Goal: Task Accomplishment & Management: Manage account settings

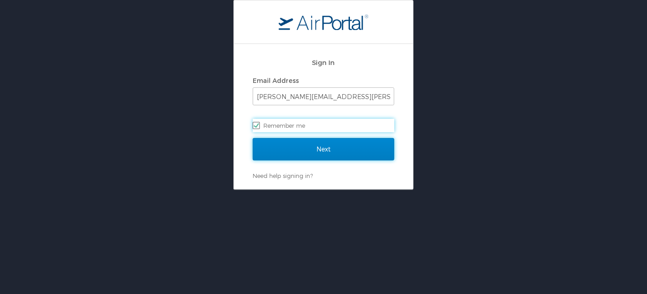
click at [306, 137] on input "Next" at bounding box center [323, 149] width 141 height 22
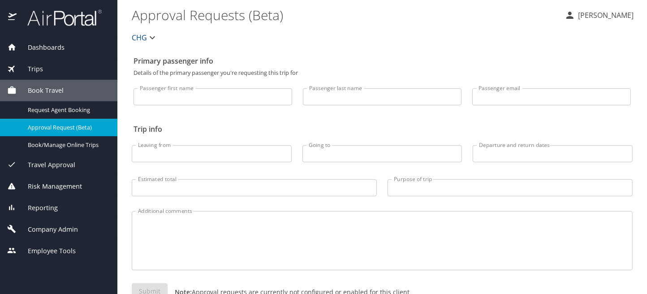
click at [39, 228] on span "Company Admin" at bounding box center [47, 229] width 61 height 10
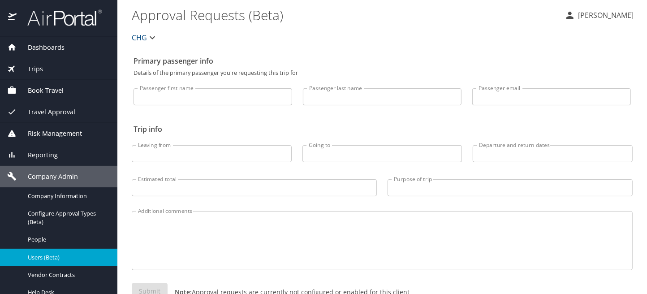
click at [50, 261] on span "Users (Beta)" at bounding box center [67, 257] width 79 height 9
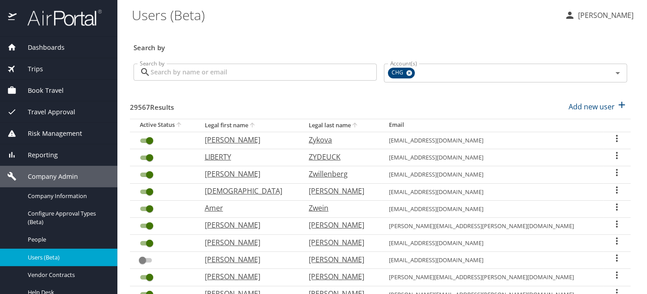
click at [212, 76] on input "Search by" at bounding box center [263, 72] width 226 height 17
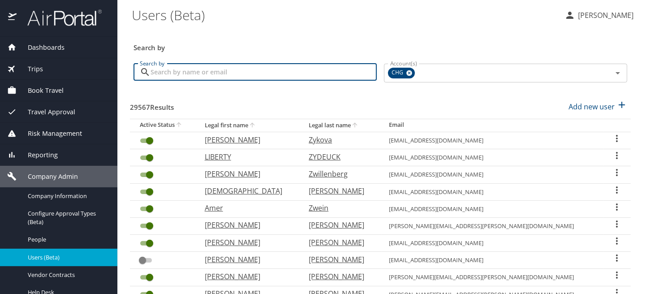
paste input "Vidyasagar"
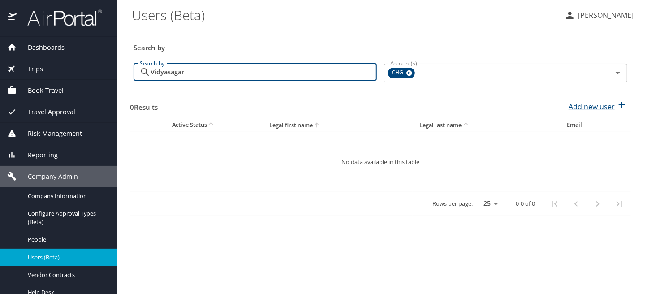
type input "Vidyasagar"
click at [597, 107] on p "Add new user" at bounding box center [591, 106] width 46 height 11
select select "US"
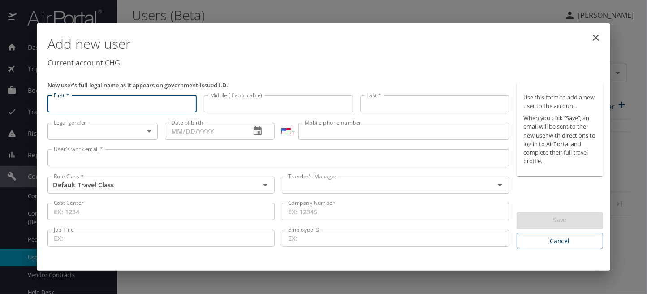
click at [104, 103] on input "First *" at bounding box center [121, 103] width 149 height 17
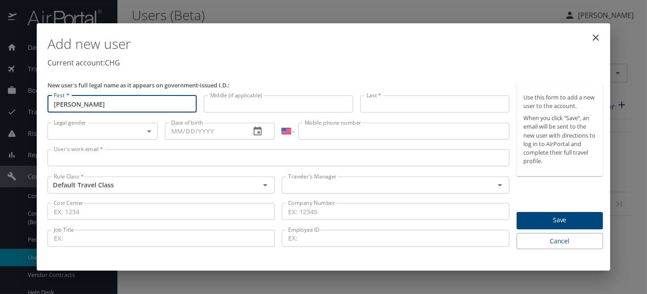
type input "[PERSON_NAME]"
click at [396, 107] on input "Last *" at bounding box center [434, 103] width 149 height 17
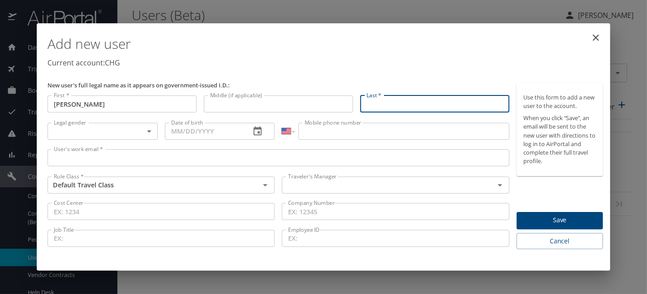
paste input "Vidyasagar"
type input "Vidyasagar"
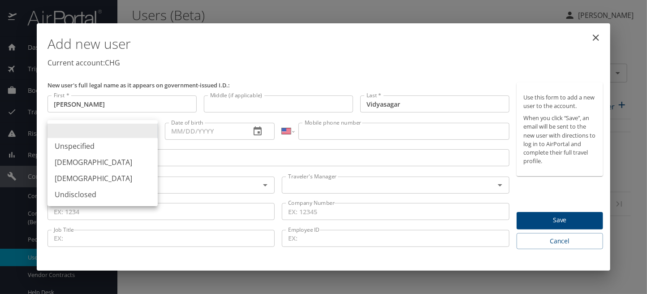
click at [74, 132] on body "Dashboards AirPortal 360™ Manager My Travel Dashboard Trips Airtinerary® Lookup…" at bounding box center [323, 147] width 647 height 294
click at [70, 165] on li "[DEMOGRAPHIC_DATA]" at bounding box center [102, 162] width 110 height 16
type input "[DEMOGRAPHIC_DATA]"
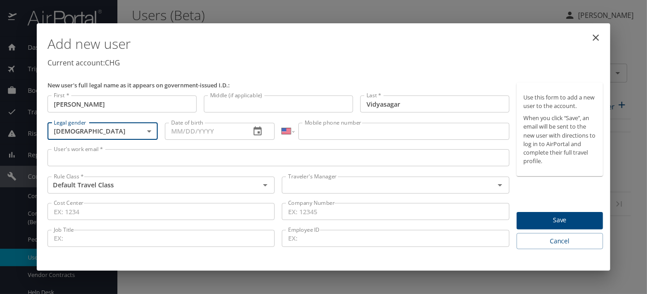
click at [214, 132] on input "Date of birth" at bounding box center [204, 131] width 79 height 17
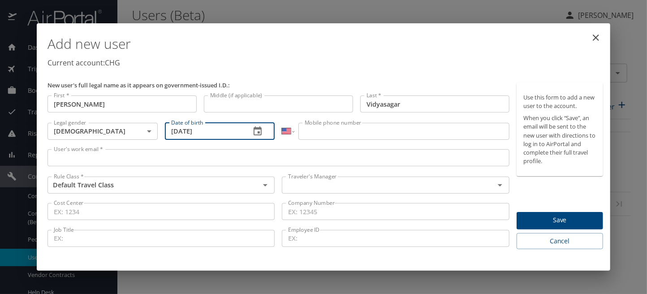
type input "[DATE]"
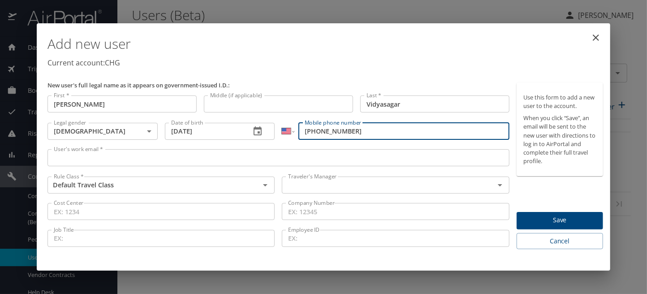
type input "[PHONE_NUMBER]"
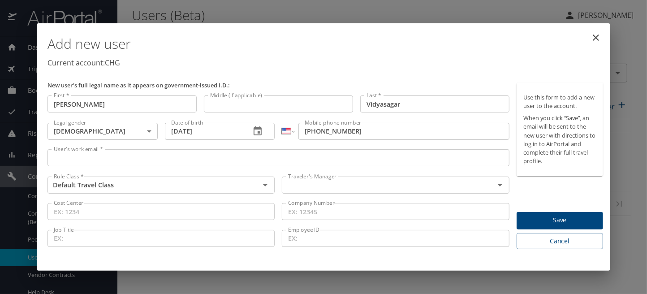
click at [72, 157] on input "User's work email *" at bounding box center [278, 157] width 462 height 17
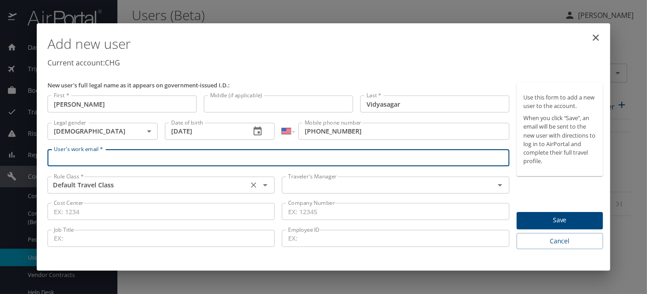
paste input "[EMAIL_ADDRESS][DOMAIN_NAME]"
type input "[EMAIL_ADDRESS][DOMAIN_NAME]"
click at [327, 188] on input "text" at bounding box center [381, 185] width 195 height 12
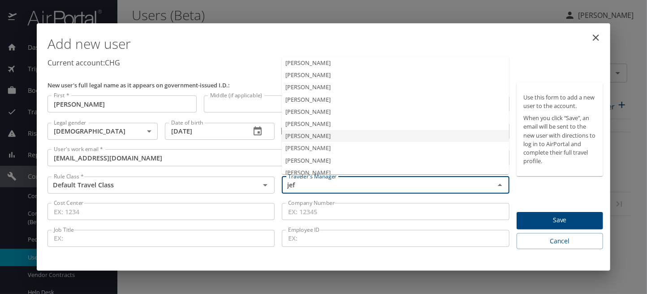
click at [315, 138] on li "[PERSON_NAME]" at bounding box center [395, 136] width 227 height 12
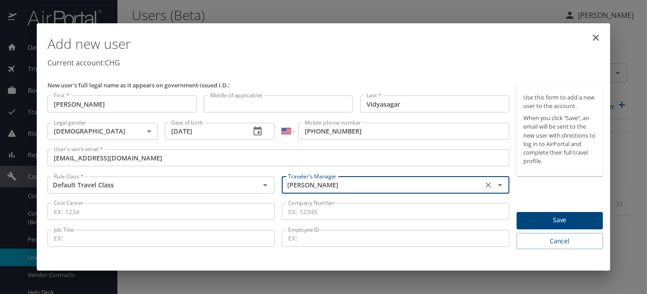
type input "[PERSON_NAME]"
click at [563, 220] on span "Save" at bounding box center [559, 219] width 72 height 11
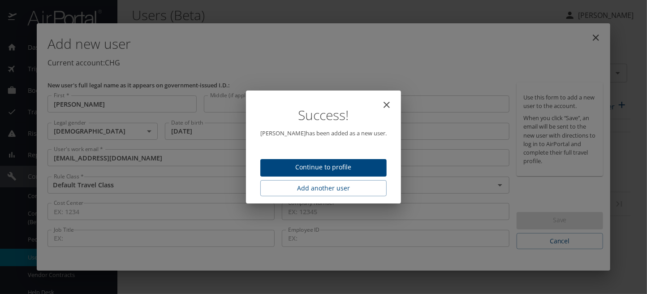
click at [337, 171] on span "Continue to profile" at bounding box center [323, 167] width 112 height 11
select select "US"
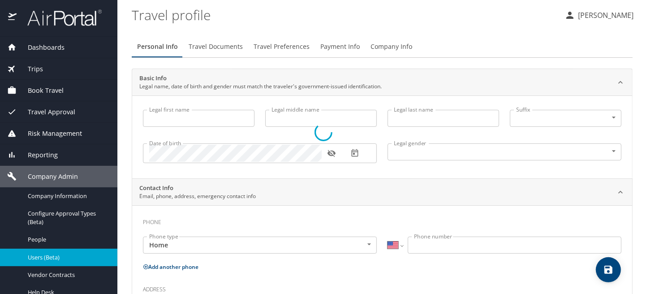
type input "[PERSON_NAME]"
type input "Vidyasagar"
type input "[DEMOGRAPHIC_DATA]"
select select "US"
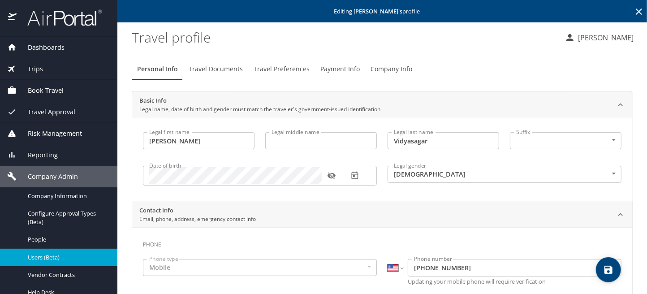
click at [213, 69] on span "Travel Documents" at bounding box center [215, 69] width 54 height 11
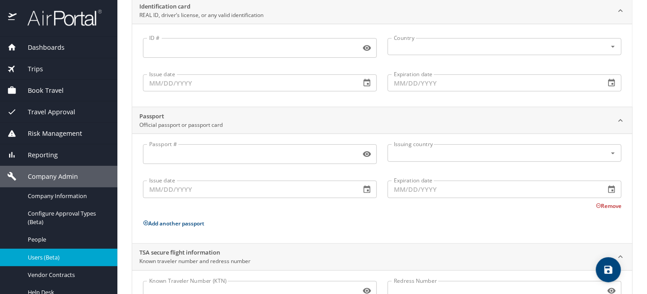
scroll to position [137, 0]
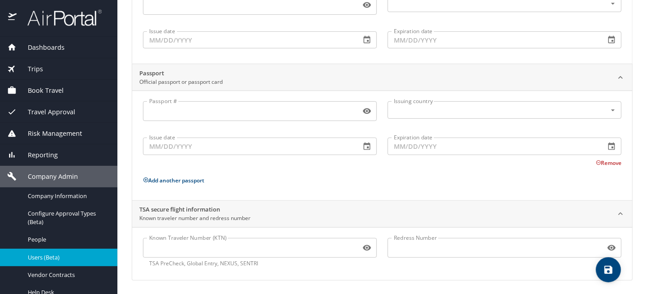
click at [176, 254] on input "Known Traveler Number (KTN)" at bounding box center [250, 247] width 214 height 17
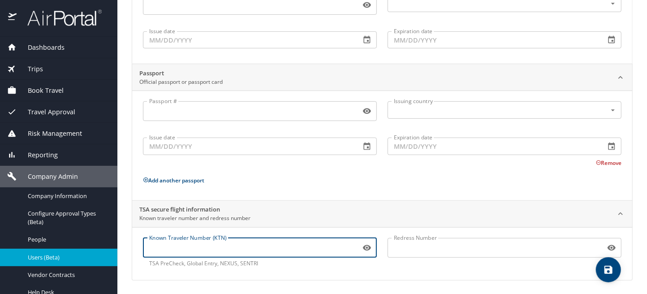
paste input "164090383"
type input "164090383"
click at [613, 267] on span "save" at bounding box center [607, 269] width 25 height 11
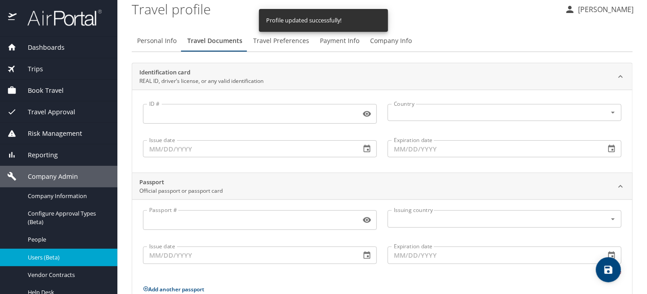
scroll to position [3, 0]
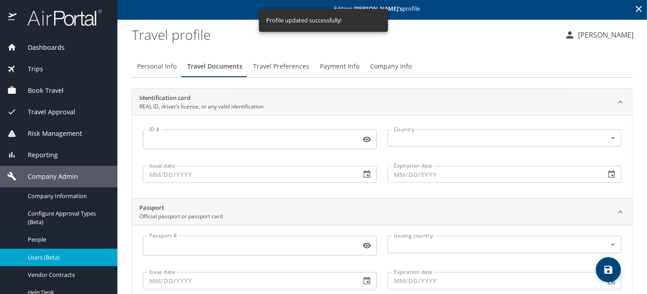
click at [282, 68] on span "Travel Preferences" at bounding box center [281, 66] width 56 height 11
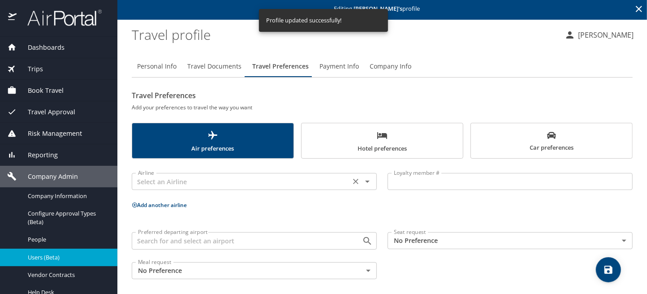
click at [149, 182] on input "text" at bounding box center [240, 182] width 213 height 12
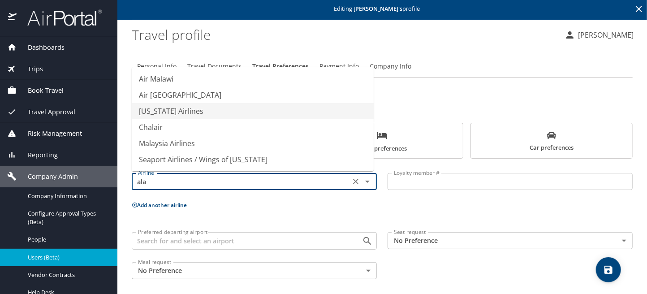
click at [166, 109] on li "[US_STATE] Airlines" at bounding box center [253, 111] width 242 height 16
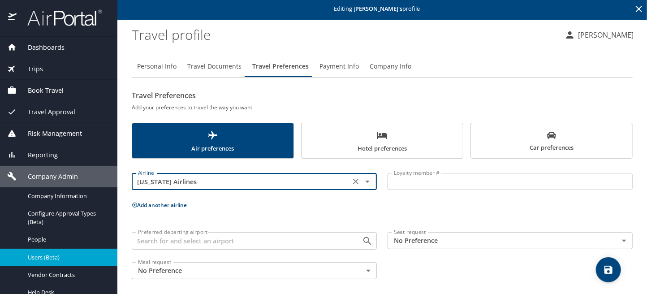
type input "[US_STATE] Airlines"
click at [398, 184] on input "Loyalty member #" at bounding box center [509, 181] width 245 height 17
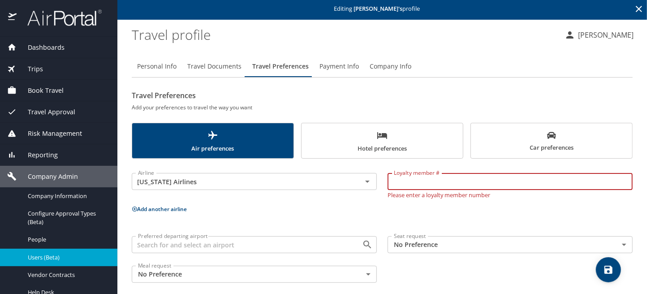
paste input "270800880"
type input "270800880"
click at [133, 207] on button "Add another airline" at bounding box center [159, 209] width 55 height 8
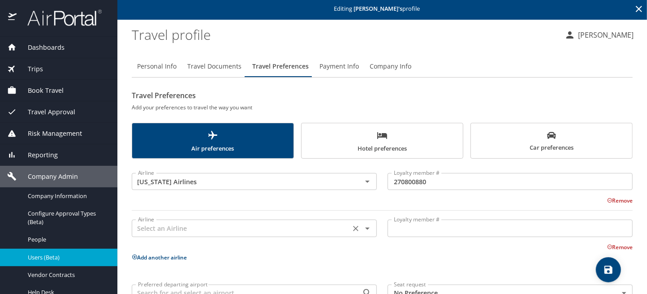
click at [155, 225] on input "text" at bounding box center [240, 228] width 213 height 12
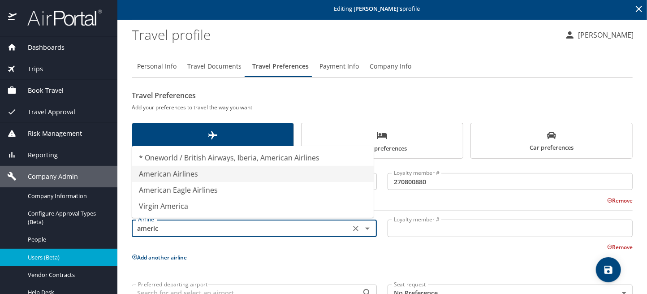
click at [186, 171] on li "American Airlines" at bounding box center [253, 174] width 242 height 16
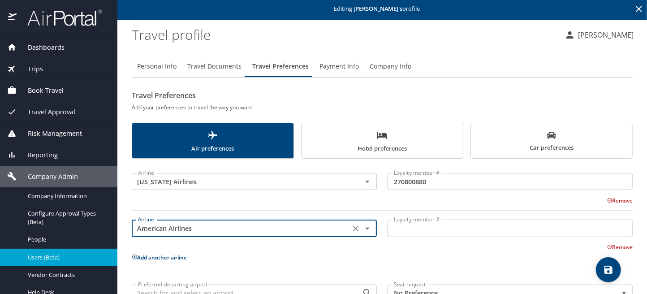
type input "American Airlines"
click at [401, 226] on input "Loyalty member #" at bounding box center [509, 227] width 245 height 17
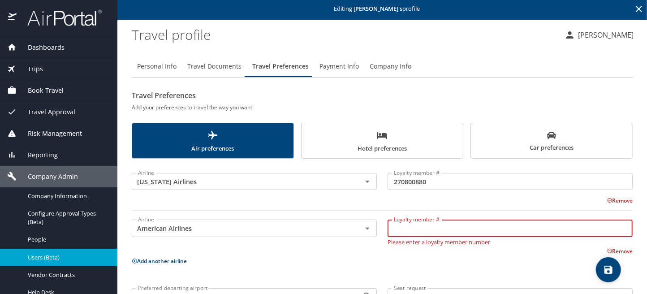
paste input "99N9RH2"
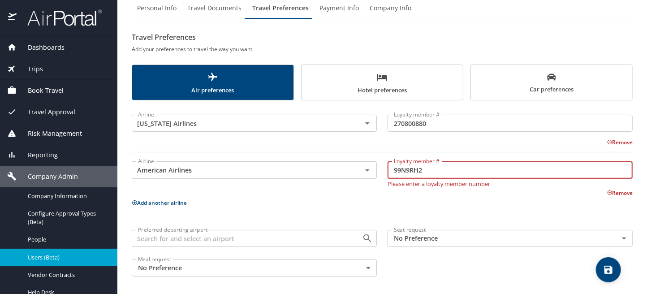
scroll to position [63, 0]
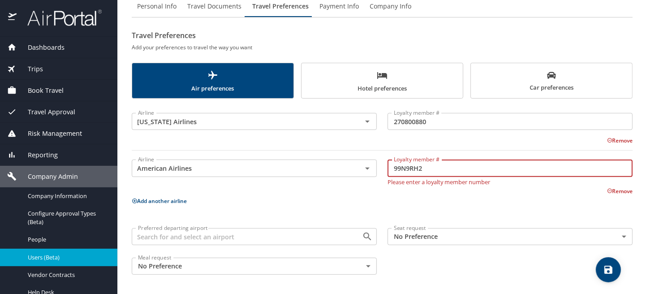
type input "99N9RH2"
click at [509, 241] on body "Dashboards AirPortal 360™ Manager My Travel Dashboard Trips Airtinerary® Lookup…" at bounding box center [323, 147] width 647 height 294
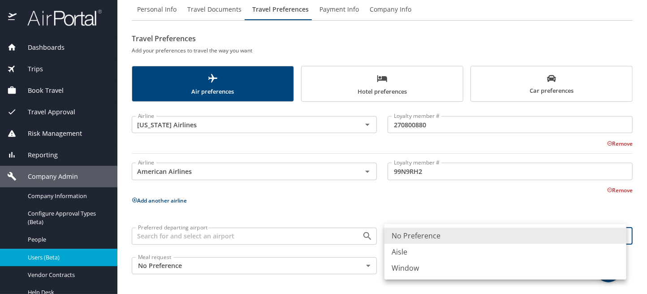
scroll to position [59, 0]
click at [412, 267] on li "Window" at bounding box center [505, 268] width 242 height 16
type input "Window"
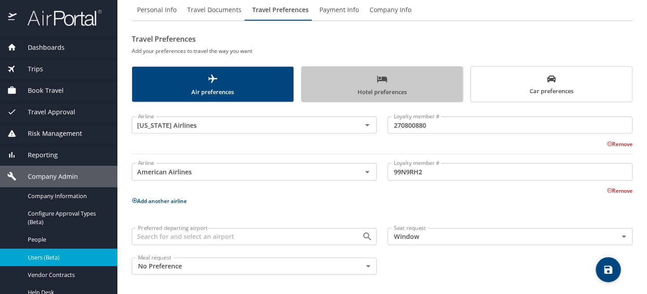
click at [385, 82] on span "Hotel preferences" at bounding box center [382, 85] width 150 height 24
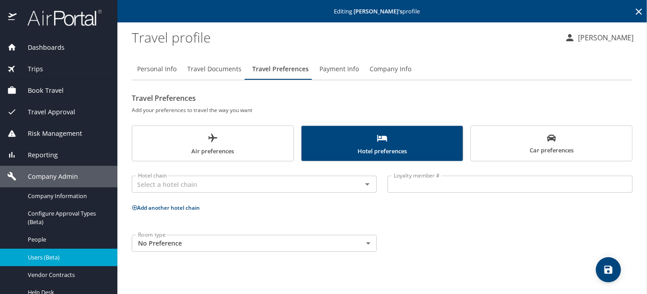
click at [605, 270] on icon "save" at bounding box center [608, 269] width 8 height 8
